Goal: Task Accomplishment & Management: Manage account settings

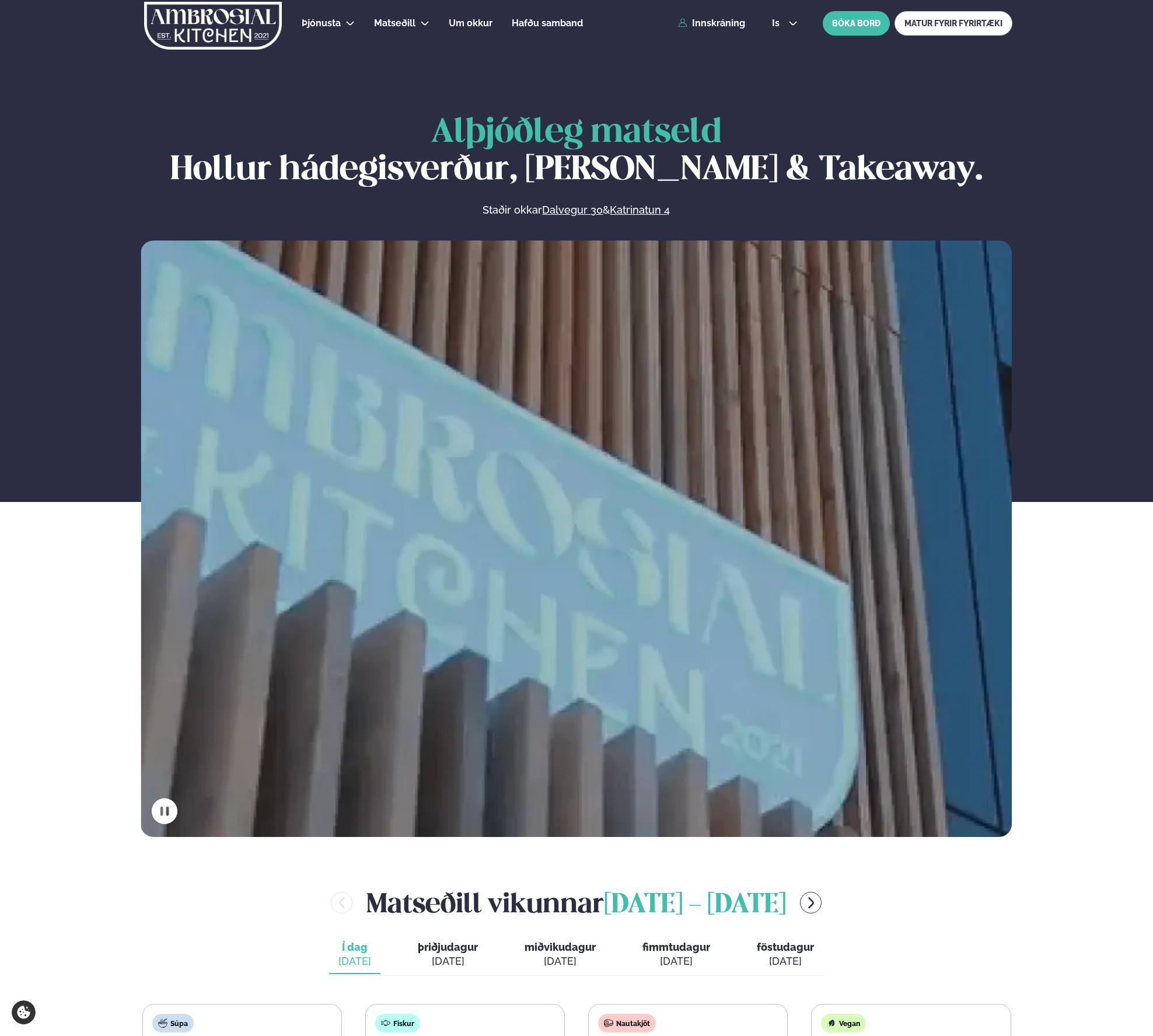
click at [714, 13] on div "Þjónusta Hádegismatur fyrir fyrirtæki Fyrirtækja veitingar Einkapartý Matseðill…" at bounding box center [576, 23] width 941 height 47
click at [707, 23] on link "Innskráning" at bounding box center [711, 23] width 67 height 11
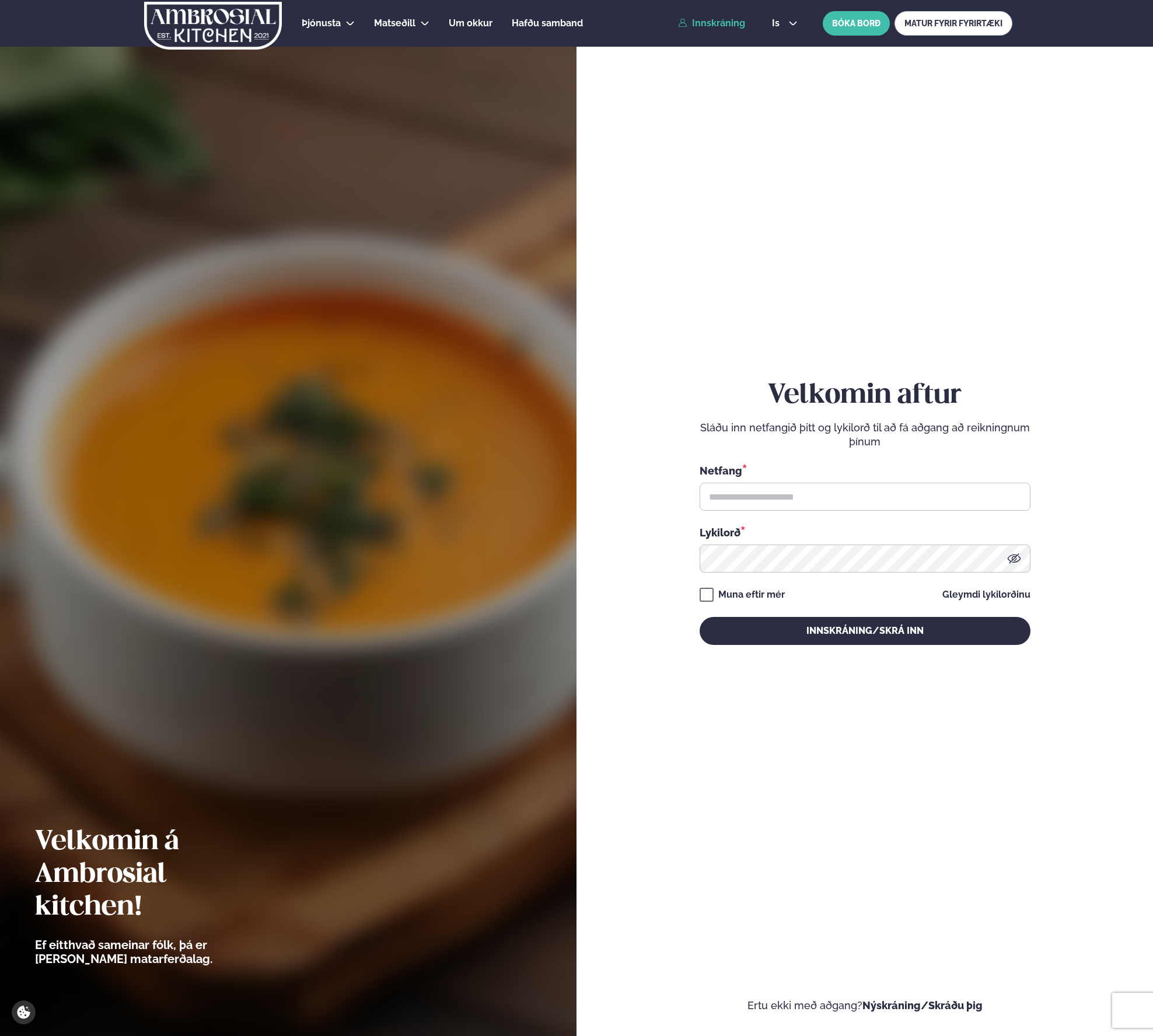
click at [770, 523] on div "Netfang * Lykilorð *" at bounding box center [865, 517] width 331 height 110
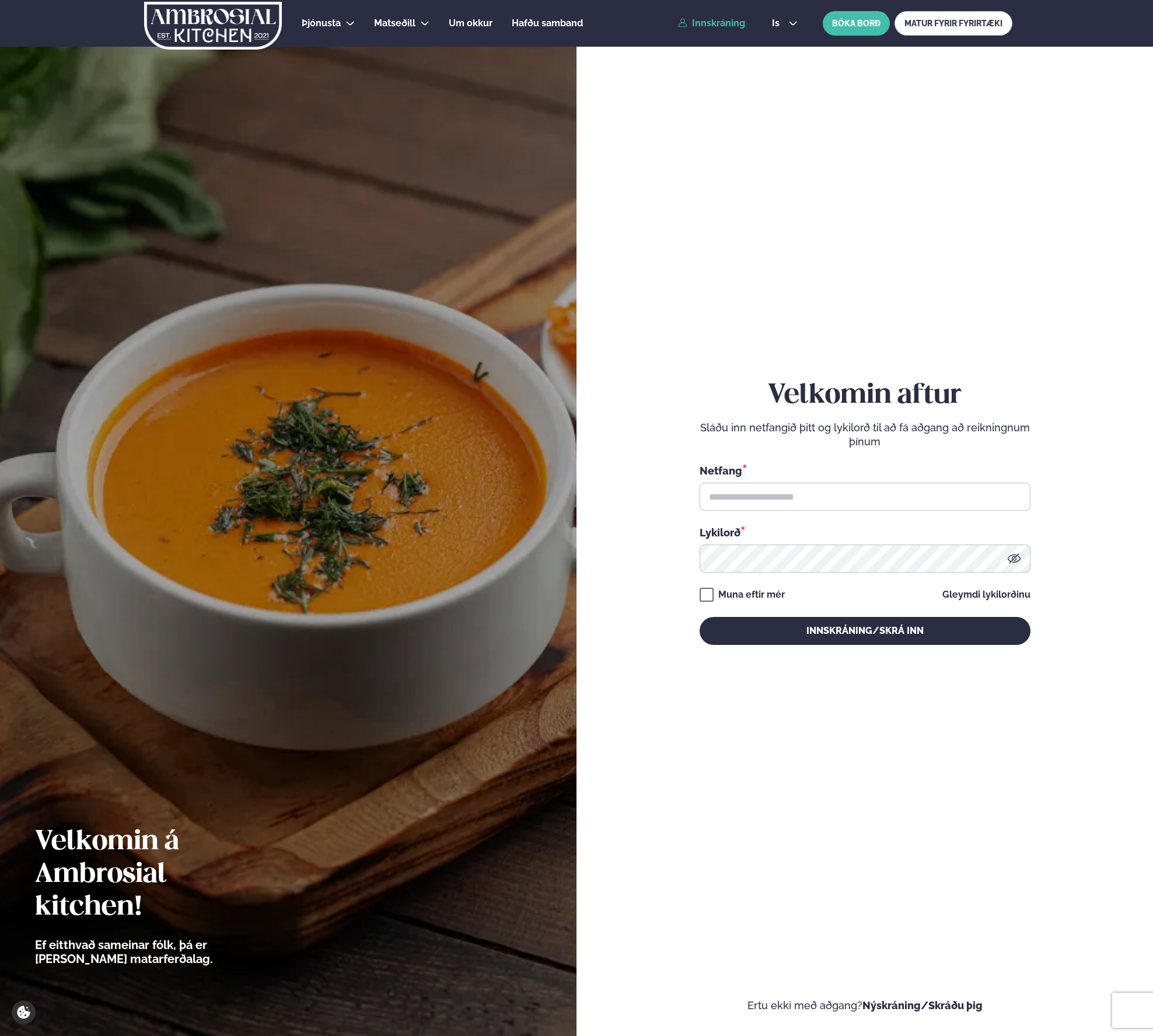
click at [767, 472] on div "Netfang *" at bounding box center [865, 470] width 331 height 15
click at [766, 484] on input "text" at bounding box center [865, 497] width 331 height 28
click at [772, 499] on input "text" at bounding box center [865, 497] width 331 height 28
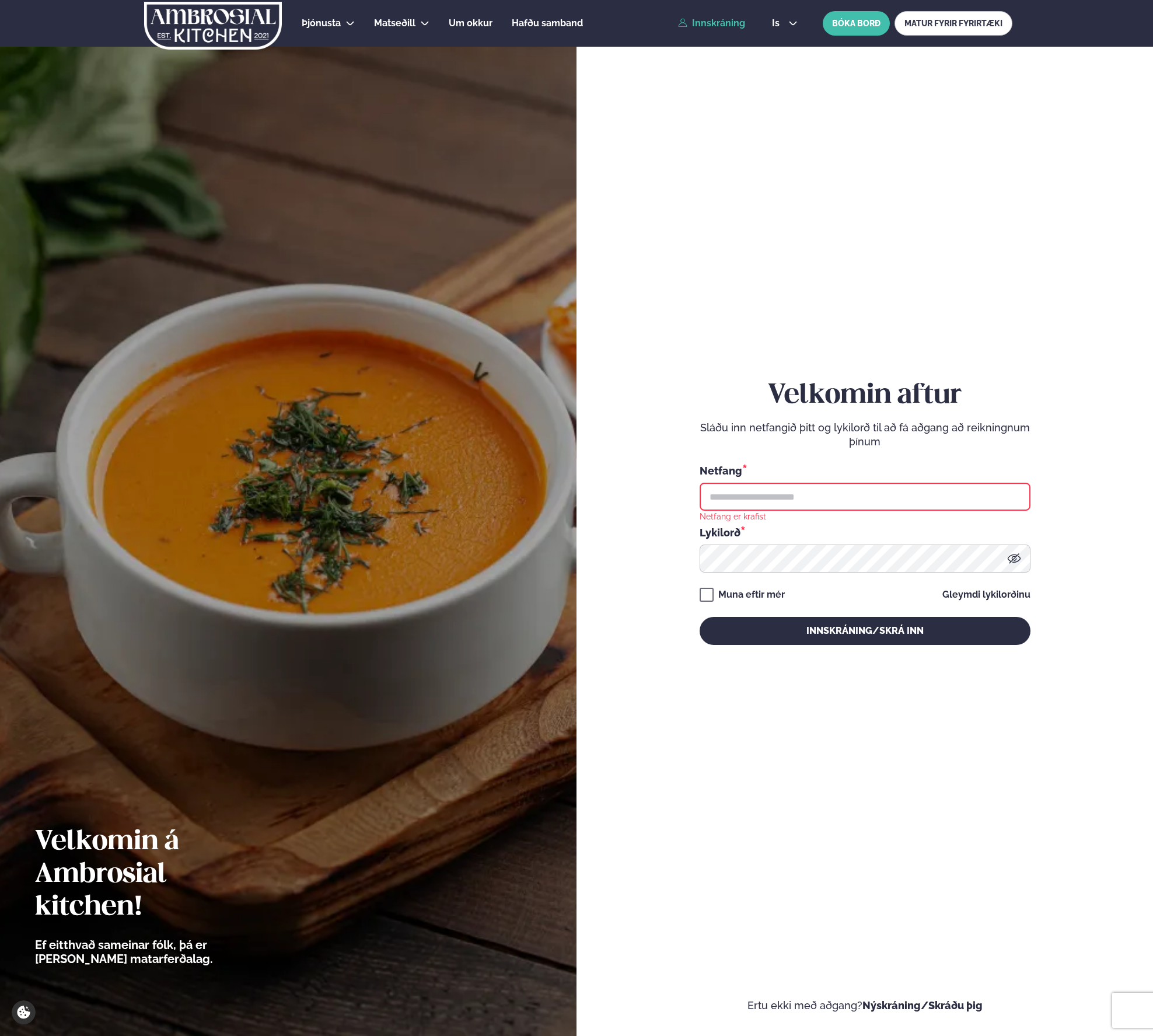
click at [700, 617] on button "Innskráning/Skrá inn" at bounding box center [865, 631] width 331 height 28
click at [985, 496] on input "text" at bounding box center [865, 497] width 331 height 28
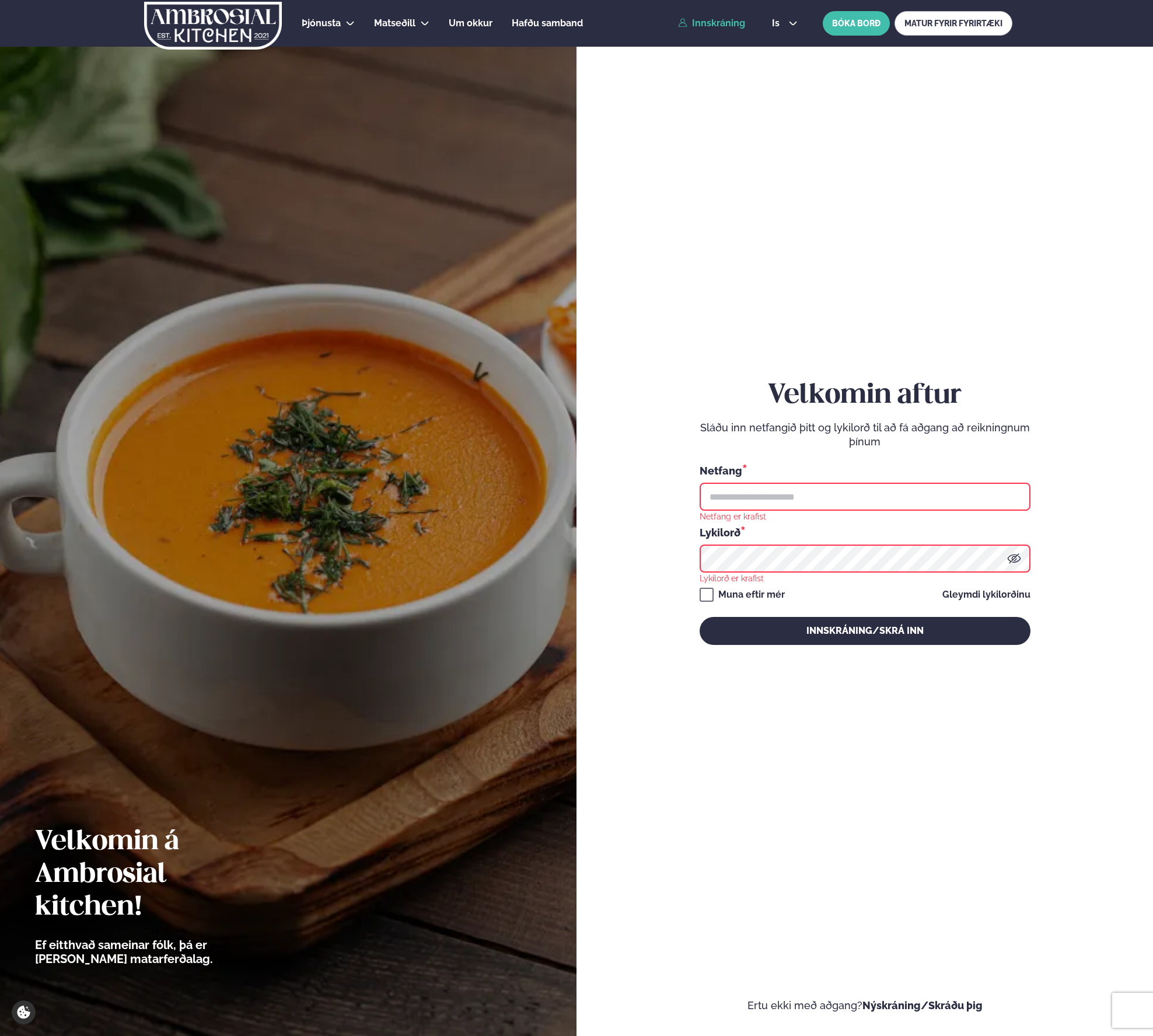
click at [773, 483] on input "text" at bounding box center [865, 497] width 331 height 28
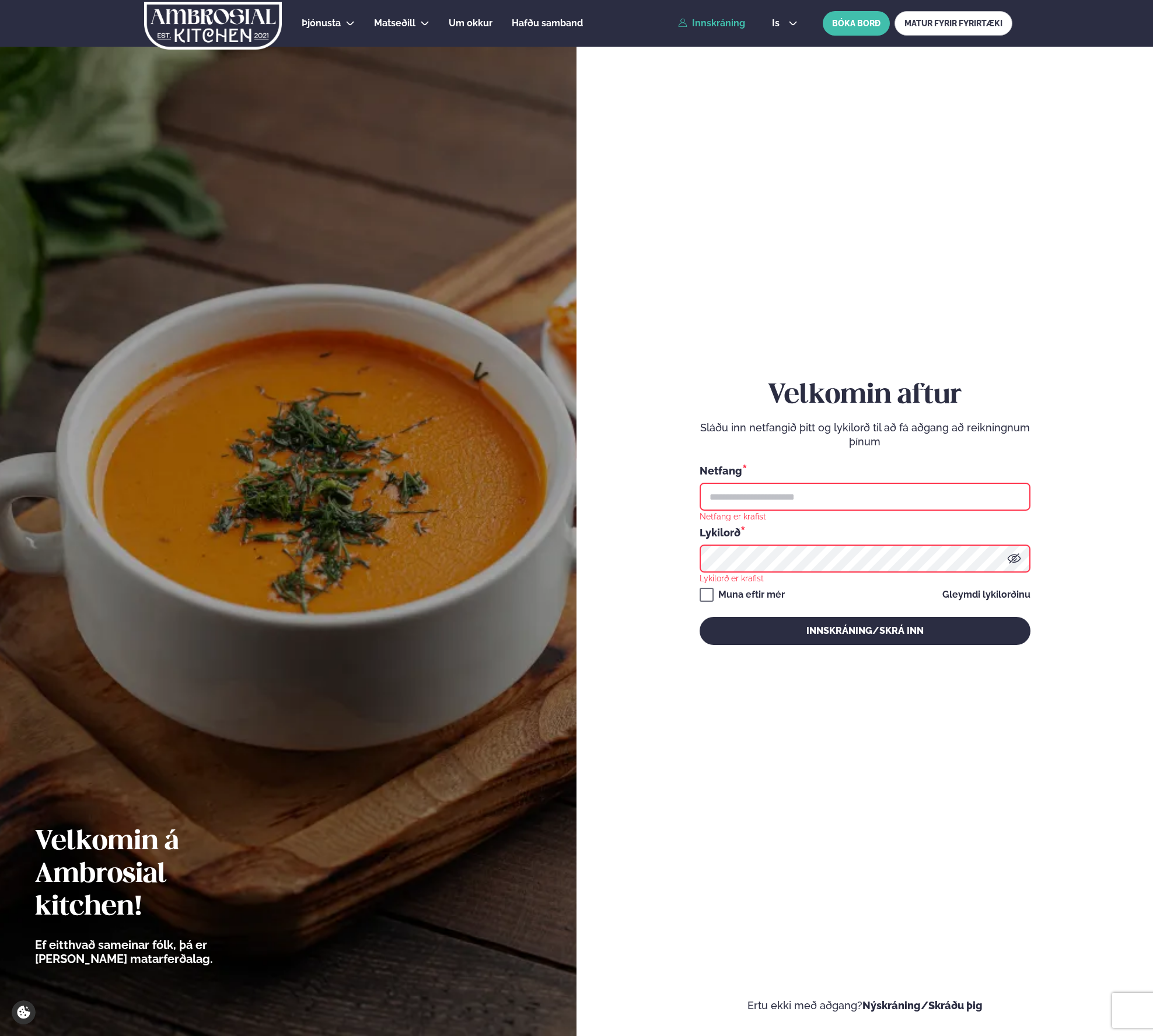
click at [768, 488] on input "text" at bounding box center [865, 497] width 331 height 28
click at [402, 628] on img at bounding box center [288, 518] width 576 height 1036
click at [771, 498] on input "text" at bounding box center [865, 497] width 331 height 28
type input "**********"
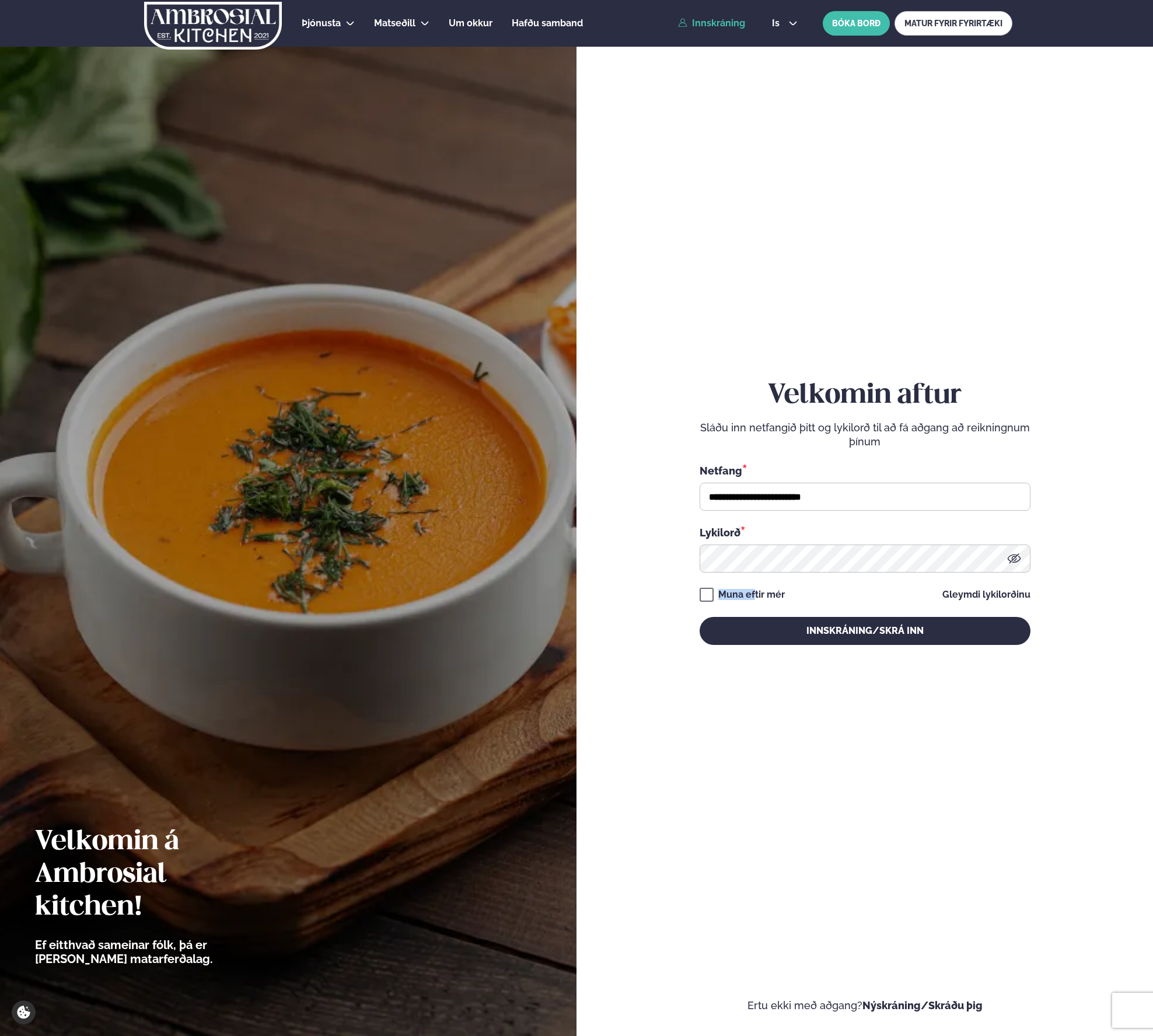
click at [754, 595] on div "Muna eftir mér" at bounding box center [742, 595] width 85 height 14
click at [713, 605] on div "**********" at bounding box center [865, 512] width 331 height 266
click at [737, 652] on div "**********" at bounding box center [865, 512] width 331 height 954
click at [739, 637] on button "Innskráning/Skrá inn" at bounding box center [865, 631] width 331 height 28
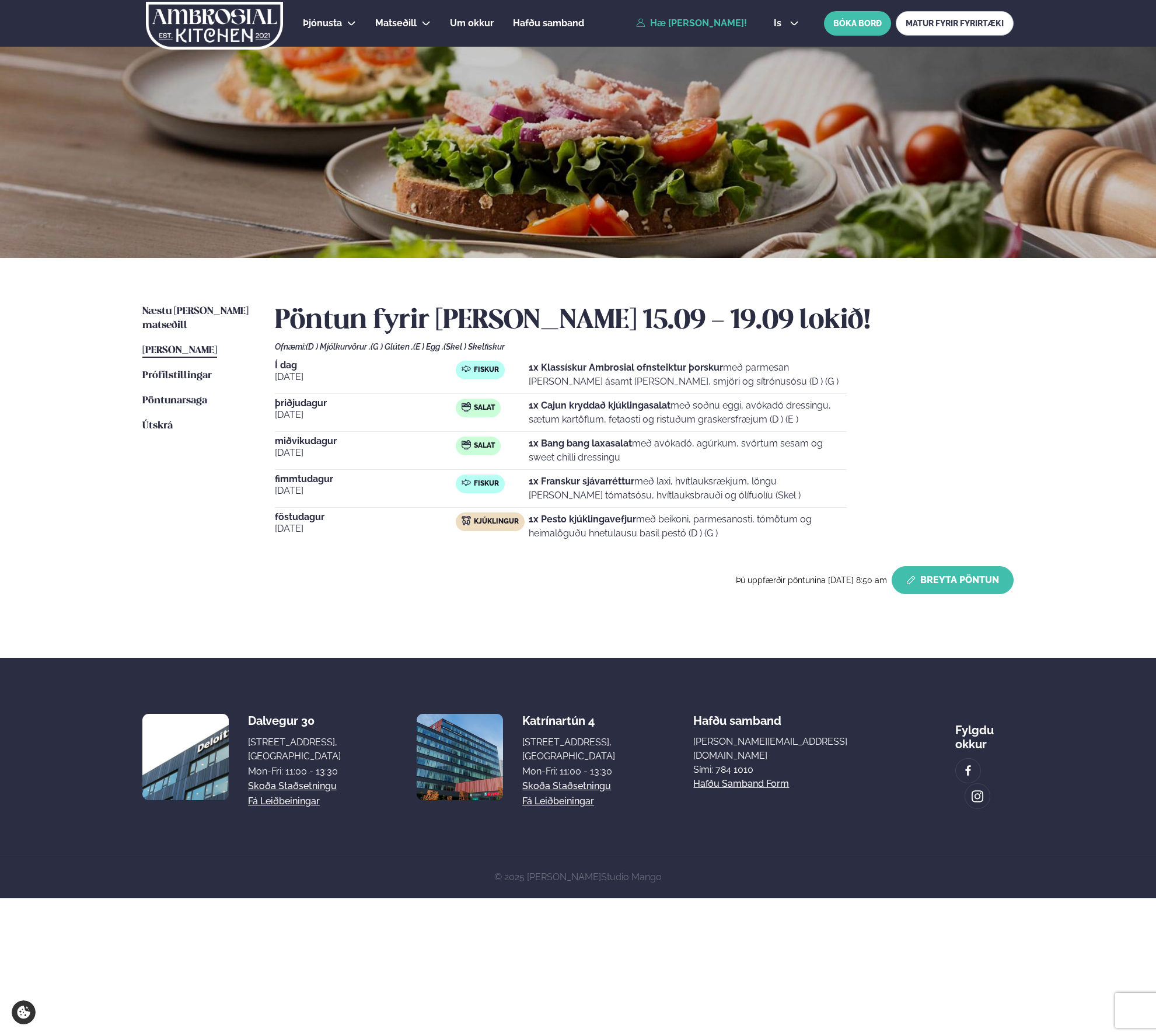
click at [955, 583] on button "Breyta Pöntun" at bounding box center [952, 581] width 122 height 28
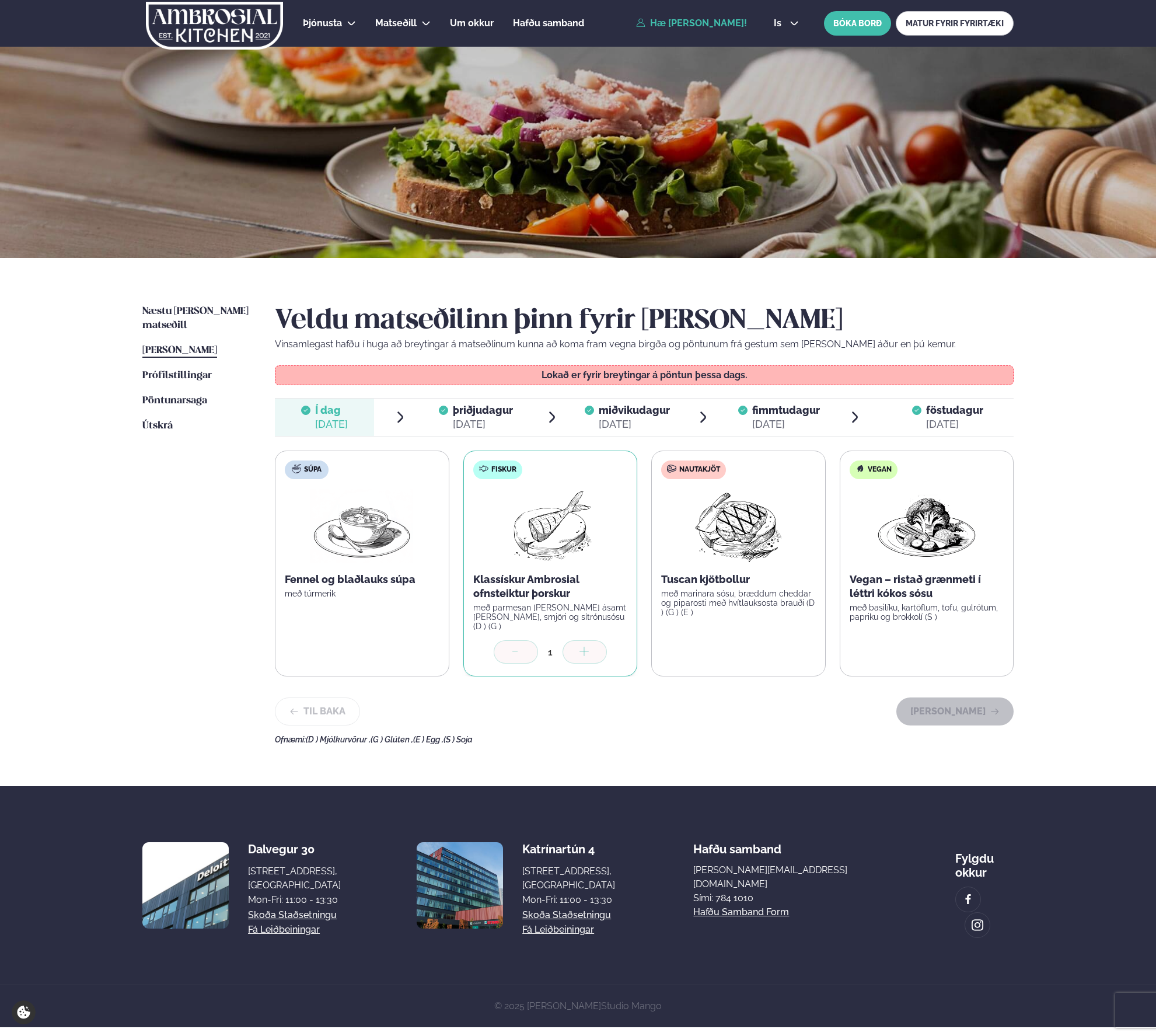
click at [479, 415] on span "þriðjudagur" at bounding box center [482, 409] width 60 height 12
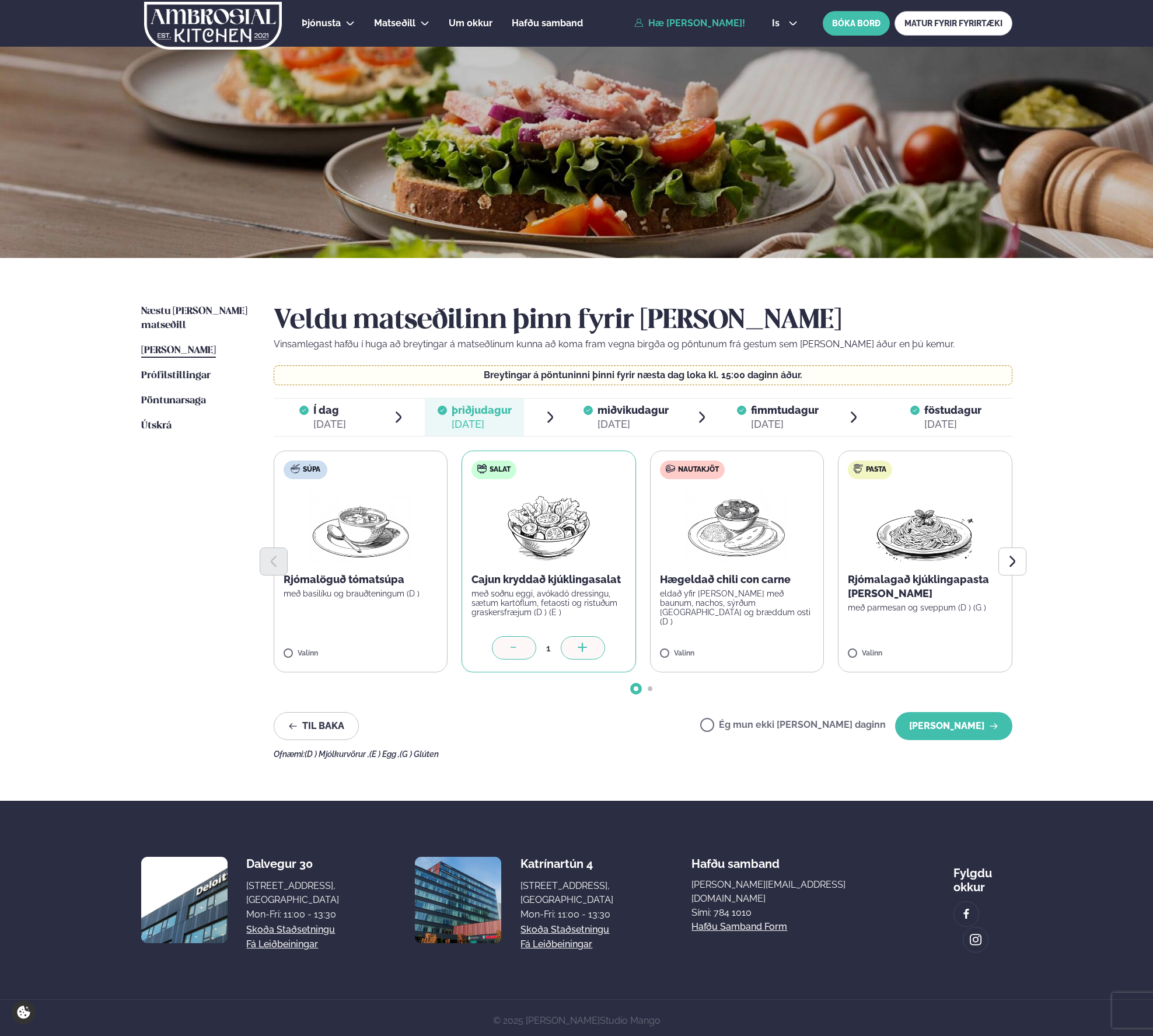
click at [636, 409] on span "miðvikudagur" at bounding box center [633, 409] width 71 height 12
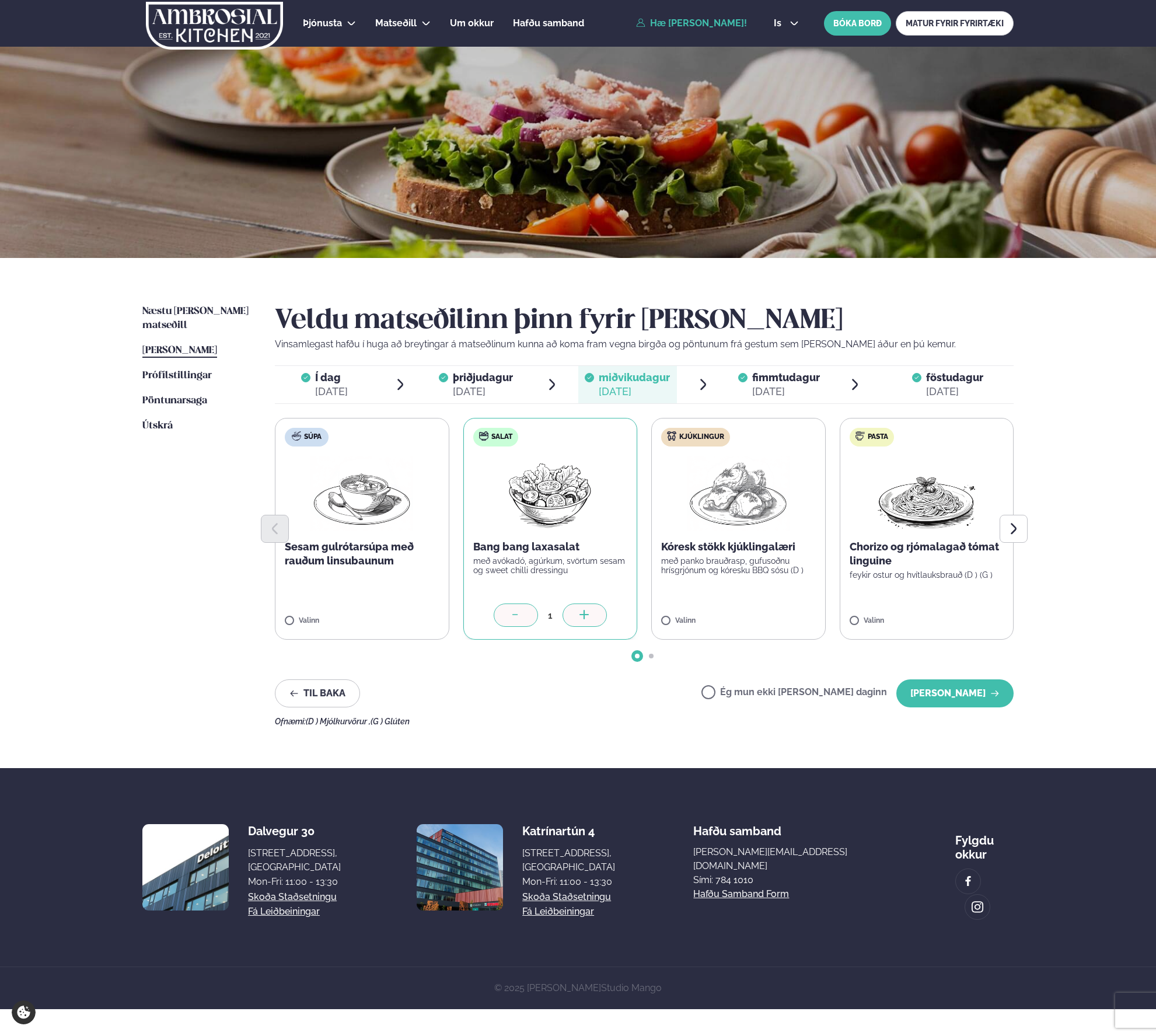
click at [501, 363] on div "Veldu matseðilinn þinn fyrir [PERSON_NAME] Vinsamlegast hafðu í huga að breytin…" at bounding box center [644, 516] width 739 height 421
click at [501, 376] on span "þriðjudagur" at bounding box center [482, 377] width 60 height 12
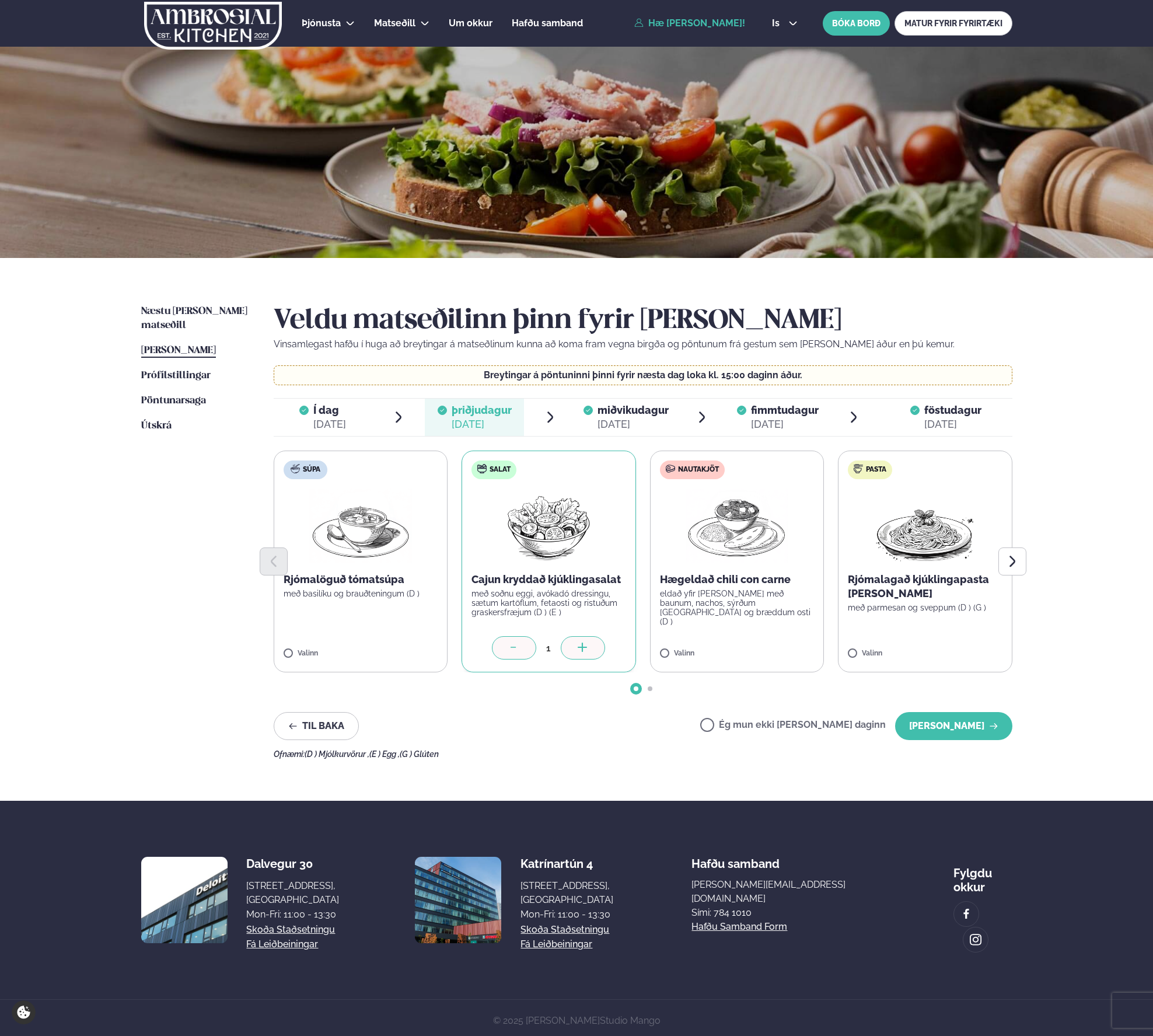
click at [607, 419] on div "[DATE]" at bounding box center [633, 424] width 71 height 14
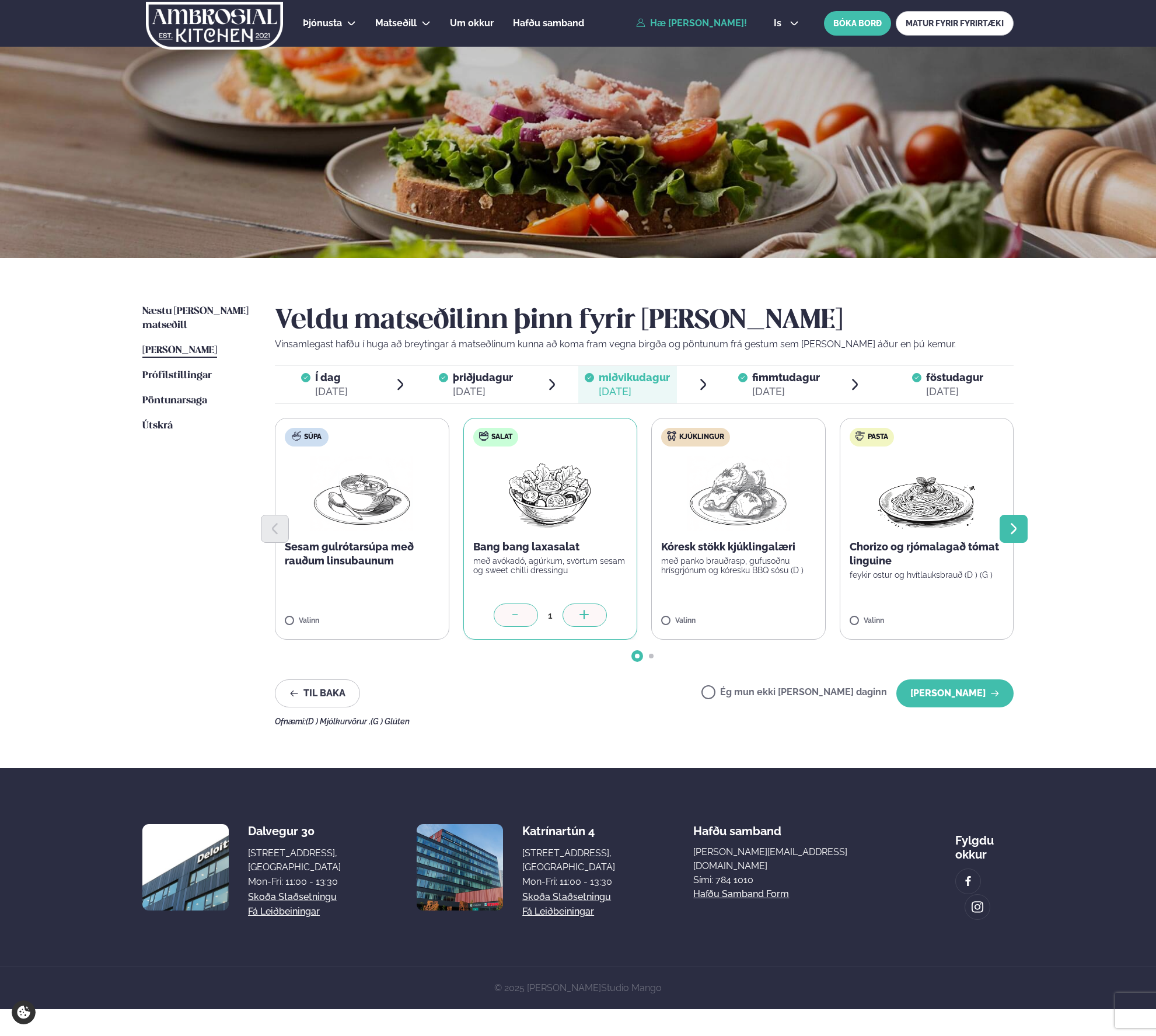
click at [1008, 523] on icon "Next slide" at bounding box center [1014, 529] width 14 height 14
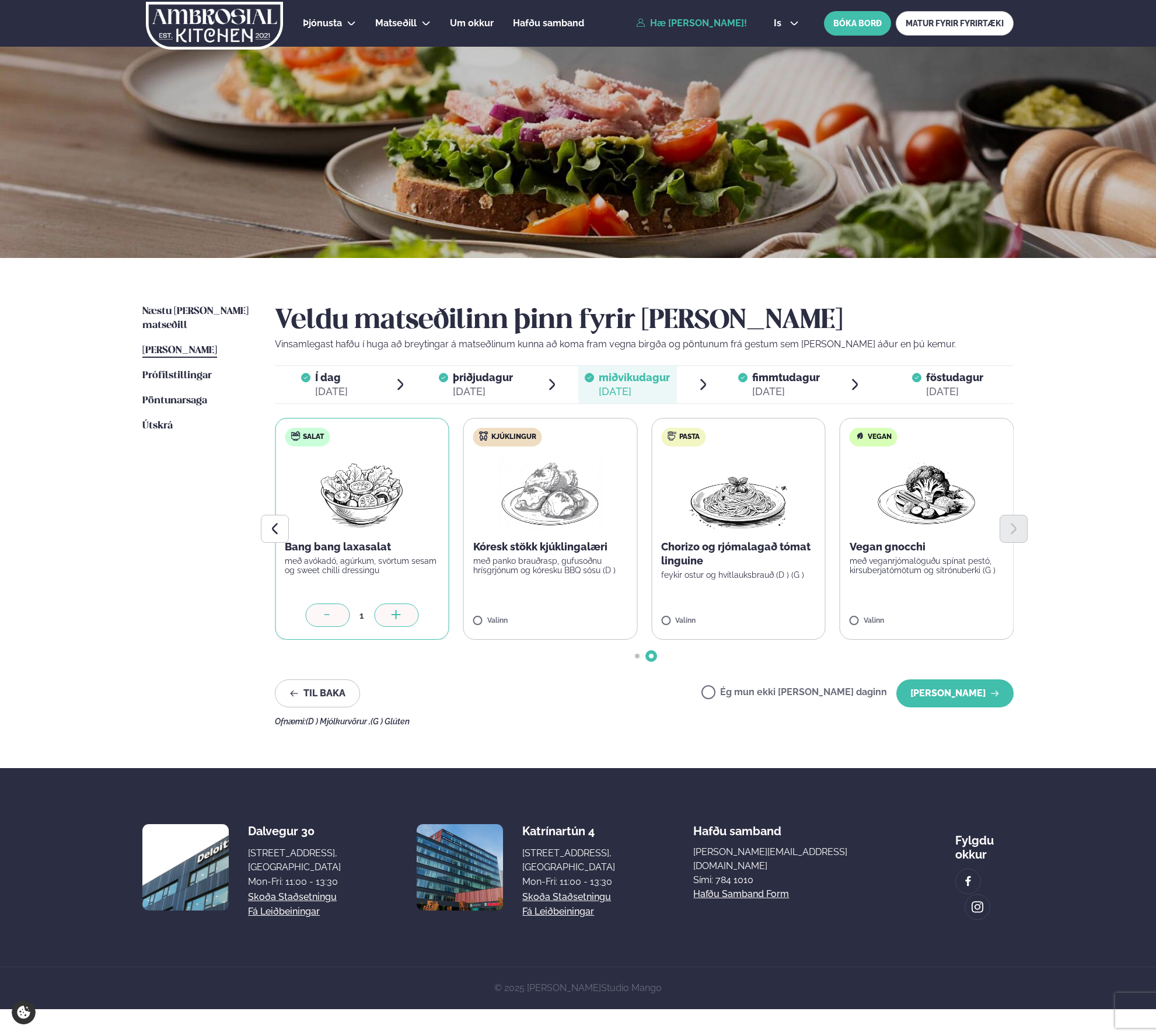
click at [780, 385] on div "[DATE]" at bounding box center [786, 392] width 68 height 14
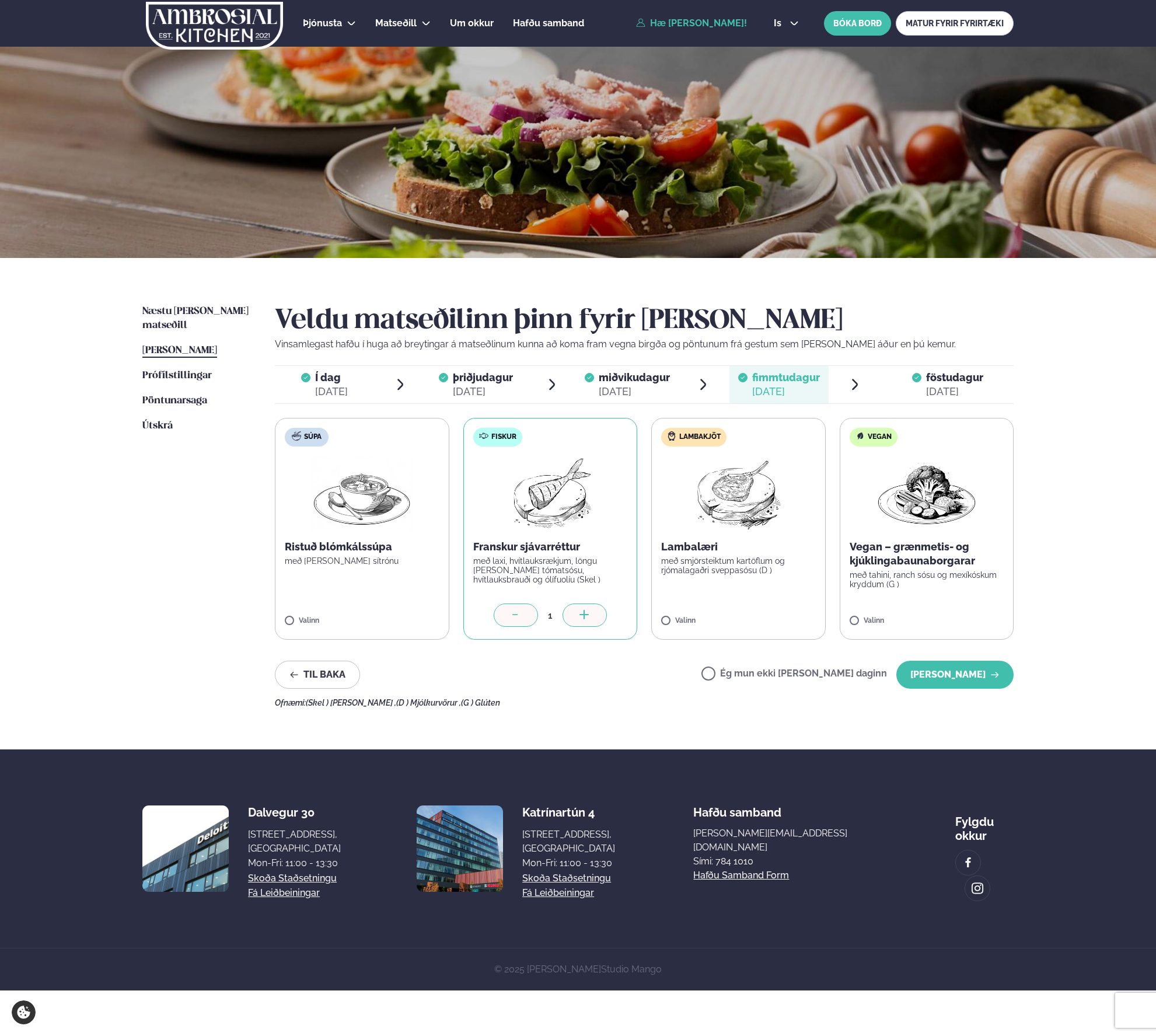
click at [918, 380] on icon at bounding box center [916, 377] width 9 height 9
